Goal: Task Accomplishment & Management: Manage account settings

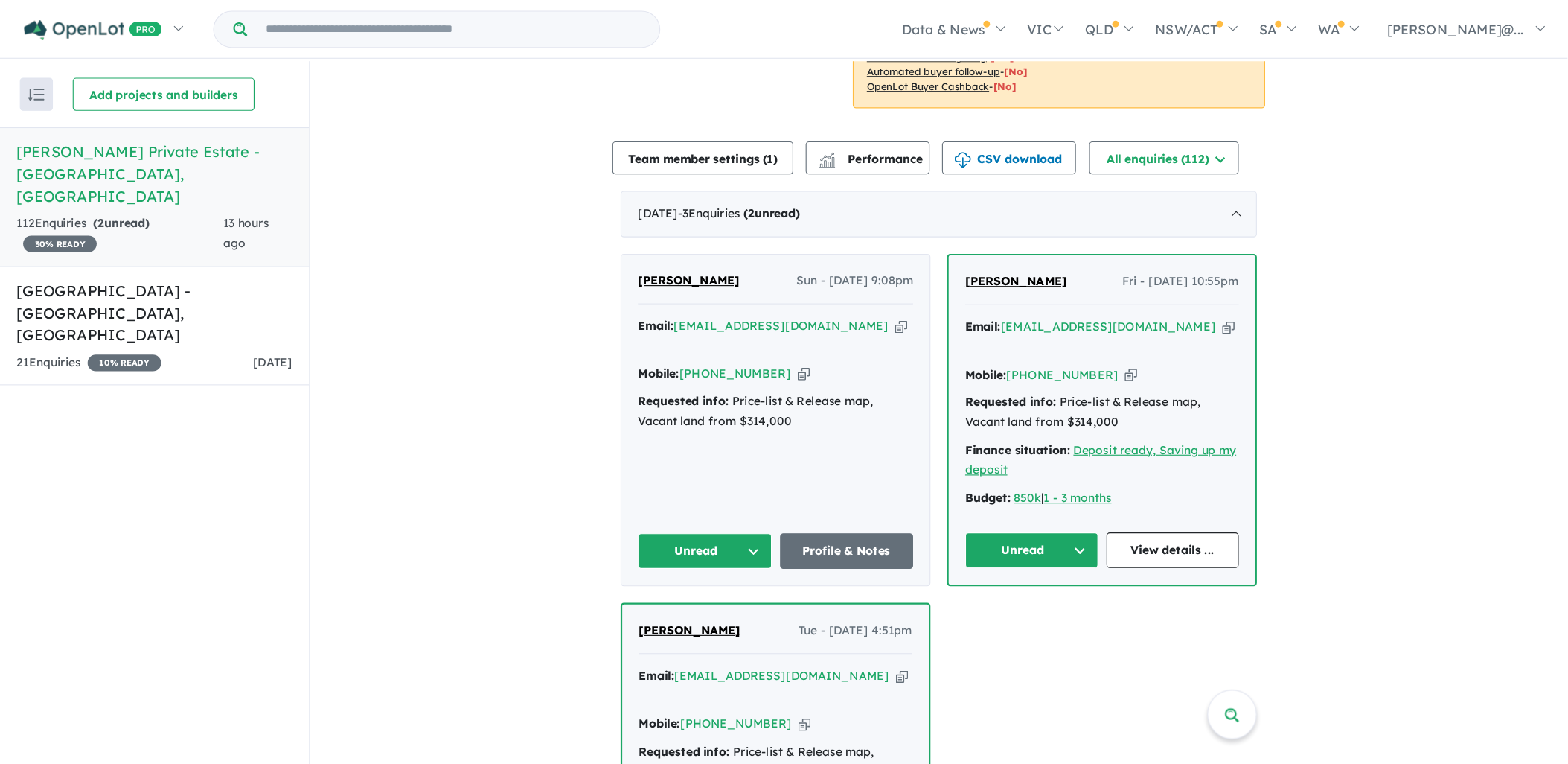
scroll to position [447, 0]
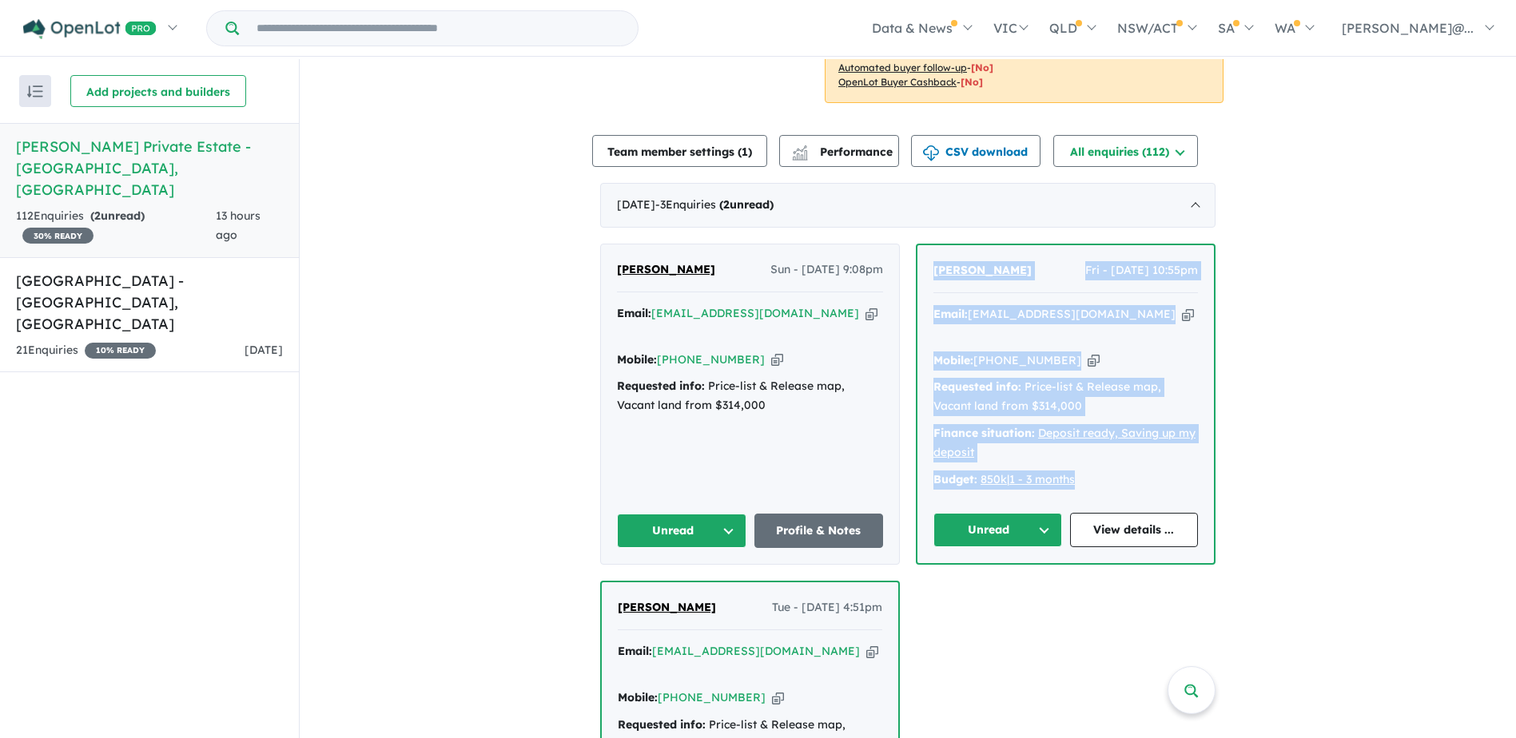
drag, startPoint x: 1100, startPoint y: 427, endPoint x: 924, endPoint y: 247, distance: 251.5
click at [924, 247] on div "[PERSON_NAME] - [DATE] 10:55pm Email: [EMAIL_ADDRESS][DOMAIN_NAME] Copied! Mobi…" at bounding box center [1065, 404] width 296 height 318
copy div "[PERSON_NAME] - [DATE] 10:55pm Email: [EMAIL_ADDRESS][DOMAIN_NAME] Copied! Mobi…"
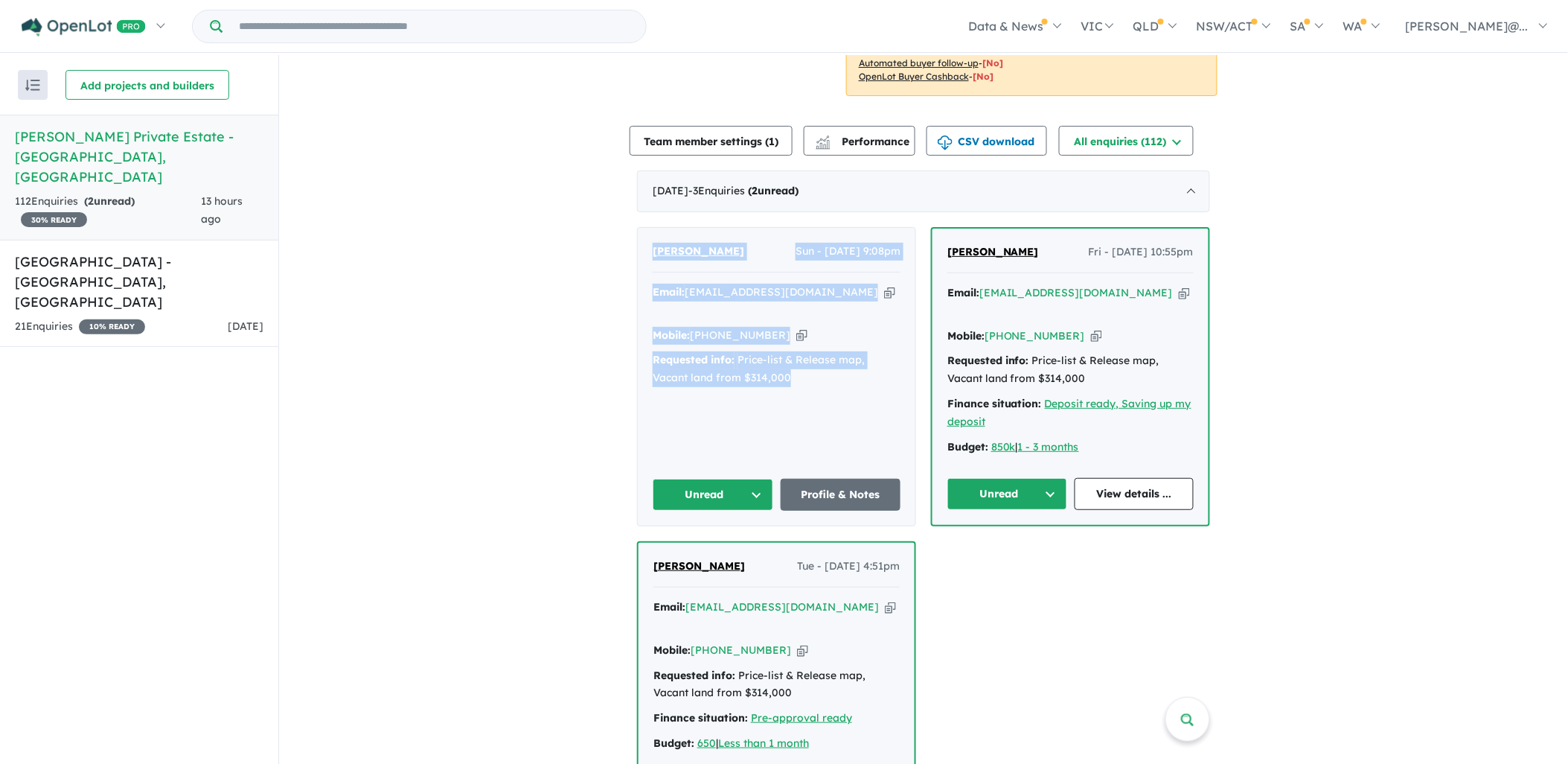
drag, startPoint x: 777, startPoint y: 172, endPoint x: 645, endPoint y: 220, distance: 140.5
click at [645, 228] on div "[PERSON_NAME] Sun - [DATE] 9:08pm Email: [EMAIL_ADDRESS][DOMAIN_NAME] Copied! M…" at bounding box center [777, 377] width 277 height 298
copy div "[PERSON_NAME] Sun - [DATE] 9:08pm Email: [EMAIL_ADDRESS][DOMAIN_NAME] Copied! M…"
click at [714, 479] on button "Unread" at bounding box center [712, 495] width 120 height 32
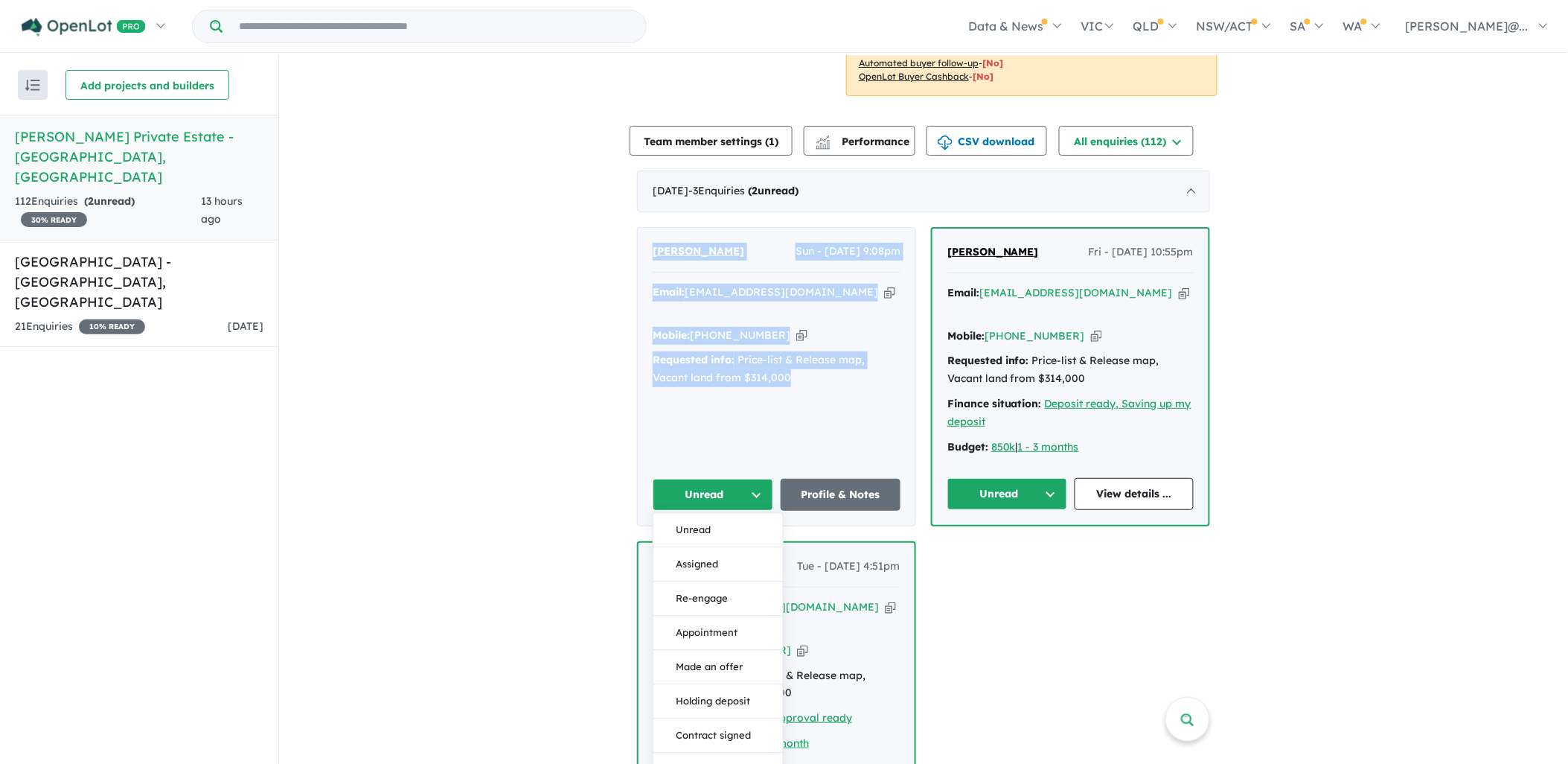
drag, startPoint x: 691, startPoint y: 517, endPoint x: 752, endPoint y: 512, distance: 61.2
click at [695, 548] on button "Assigned" at bounding box center [718, 565] width 129 height 34
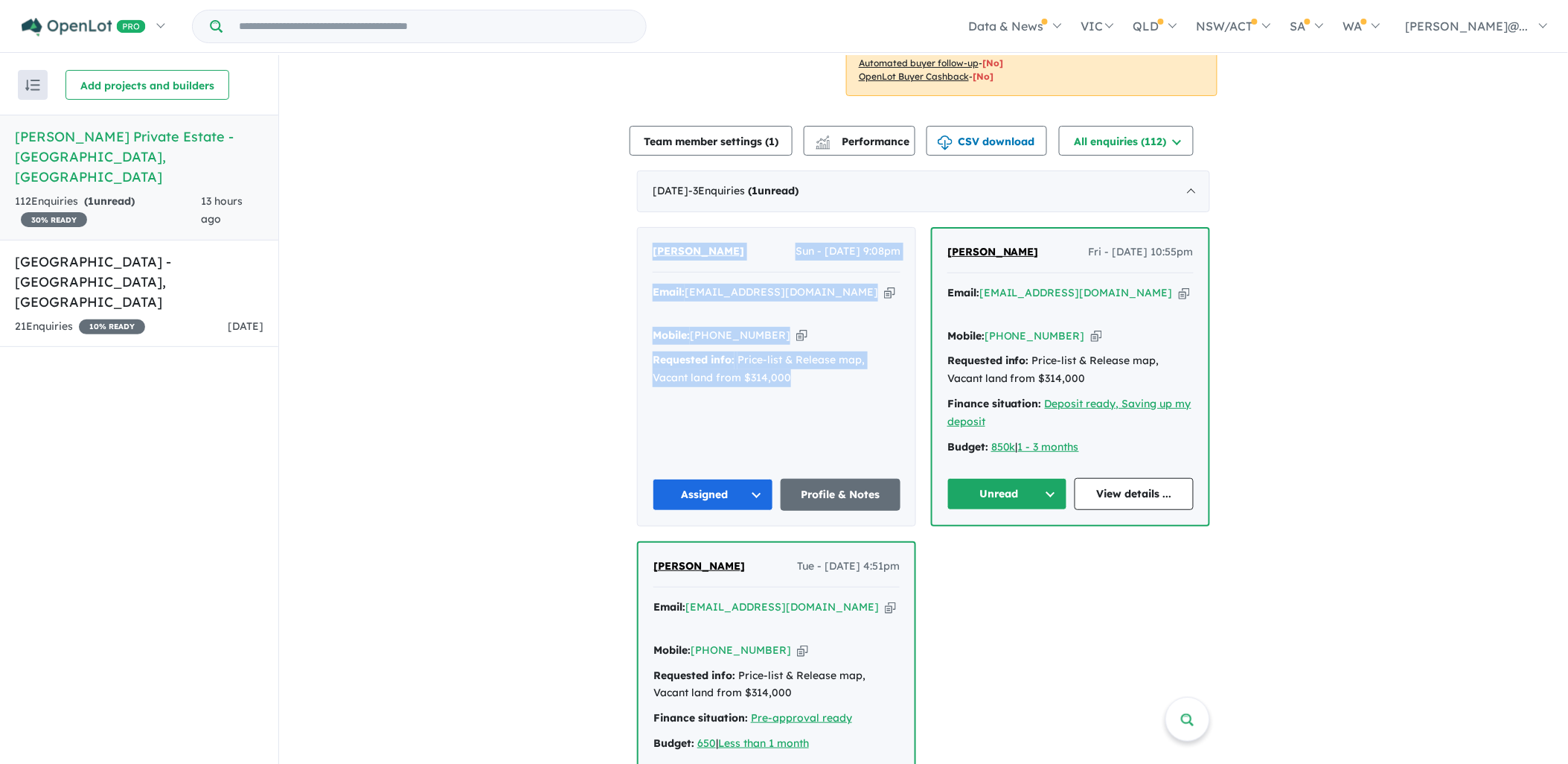
click at [988, 478] on button "Unread" at bounding box center [1007, 494] width 120 height 32
click at [980, 547] on button "Assigned" at bounding box center [1012, 564] width 129 height 34
